Goal: Task Accomplishment & Management: Use online tool/utility

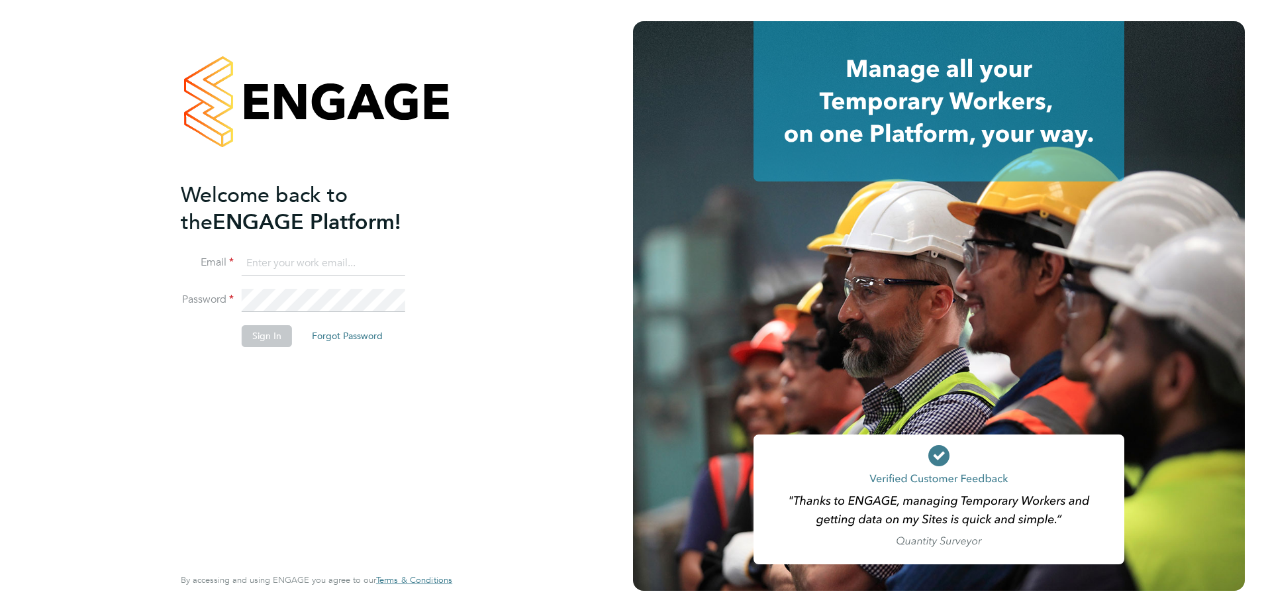
type input "[EMAIL_ADDRESS][DOMAIN_NAME]"
click at [263, 342] on button "Sign In" at bounding box center [267, 335] width 50 height 21
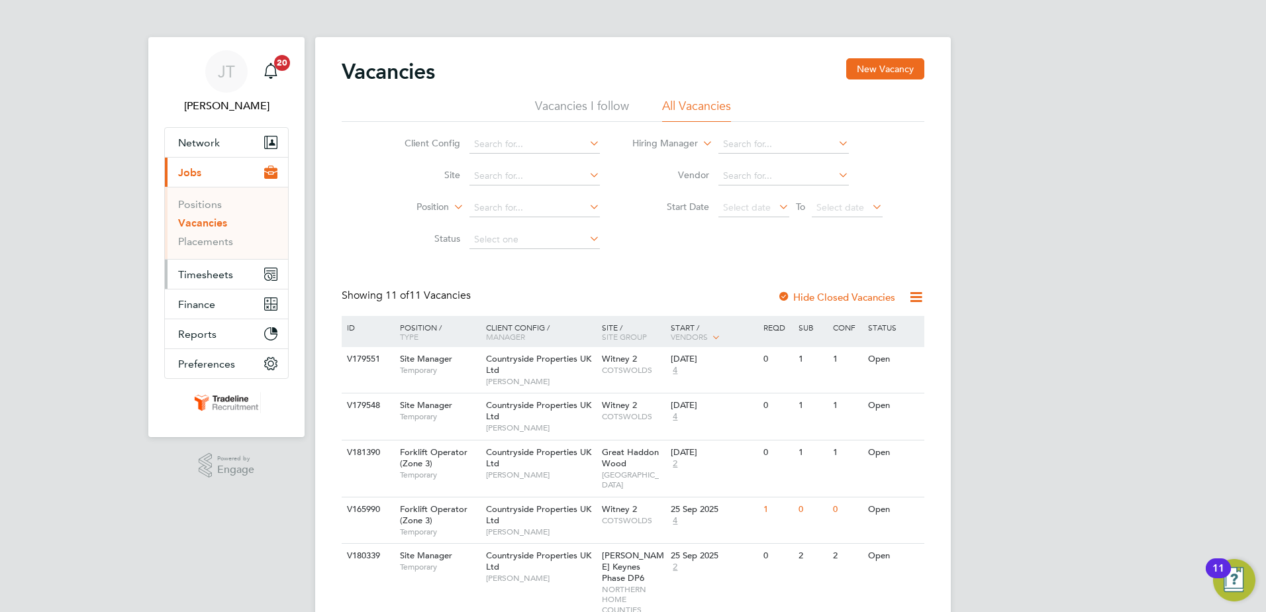
click at [224, 279] on span "Timesheets" at bounding box center [205, 274] width 55 height 13
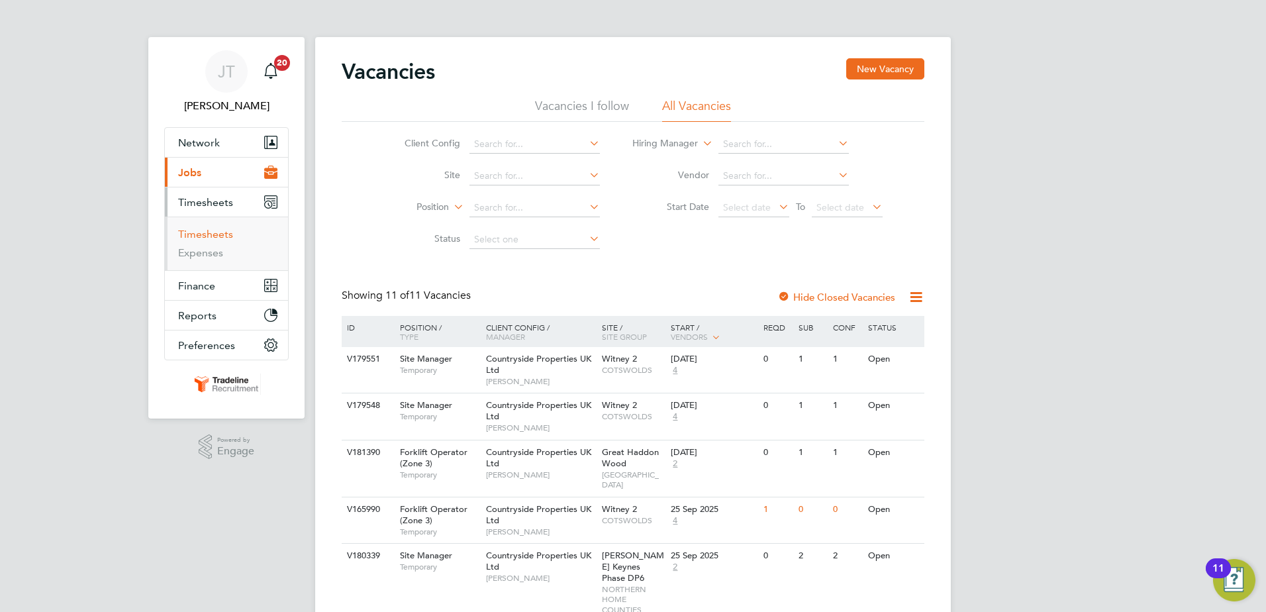
click at [205, 235] on link "Timesheets" at bounding box center [205, 234] width 55 height 13
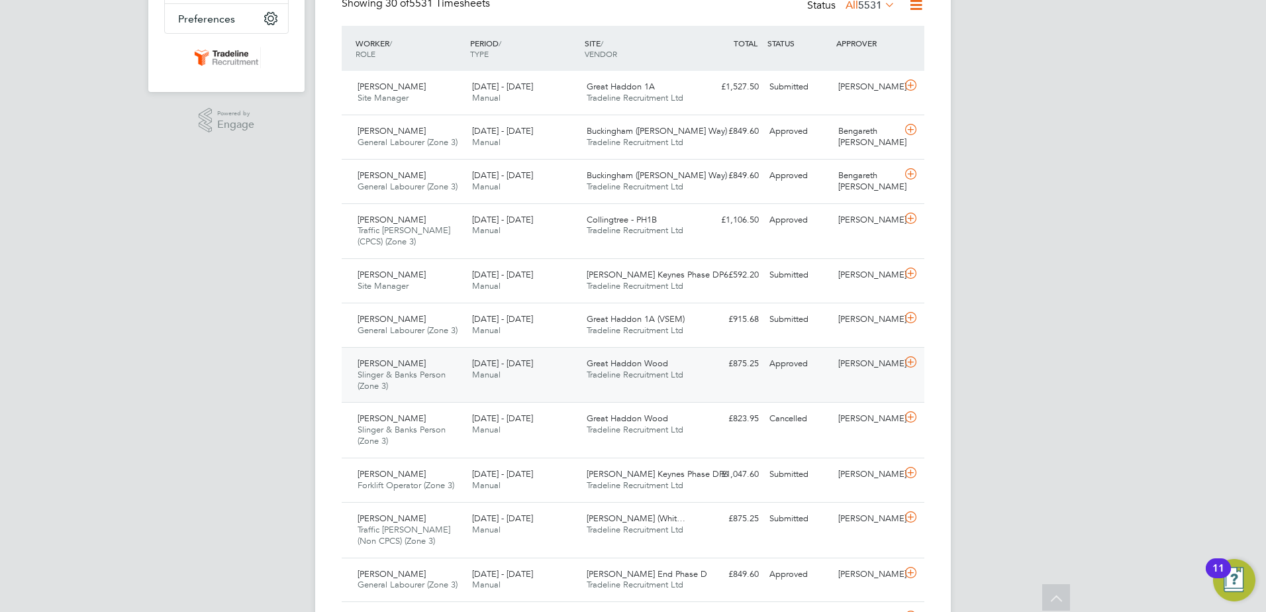
scroll to position [331, 0]
